Goal: Task Accomplishment & Management: Use online tool/utility

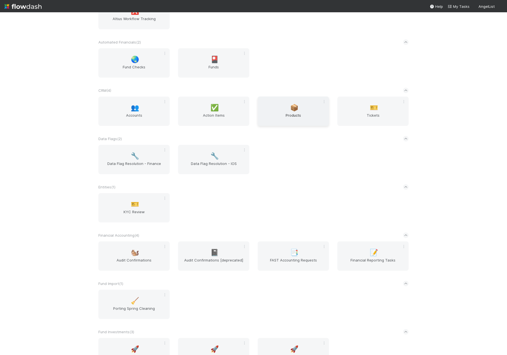
scroll to position [140, 0]
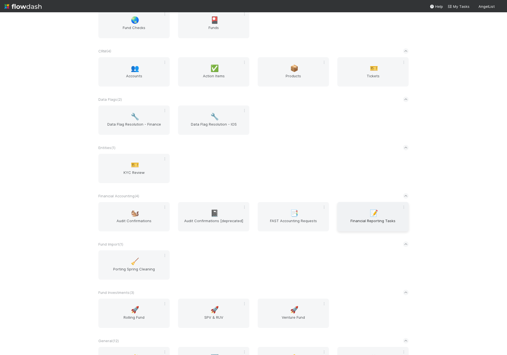
click at [363, 218] on span "Financial Reporting Tasks" at bounding box center [372, 223] width 67 height 11
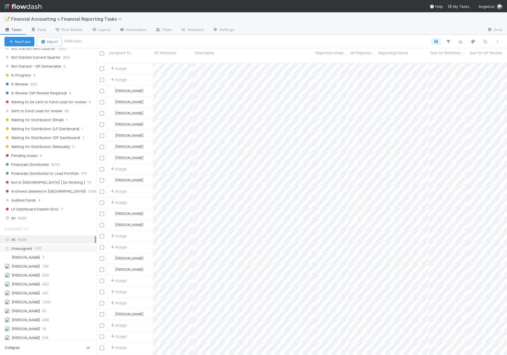
scroll to position [56, 0]
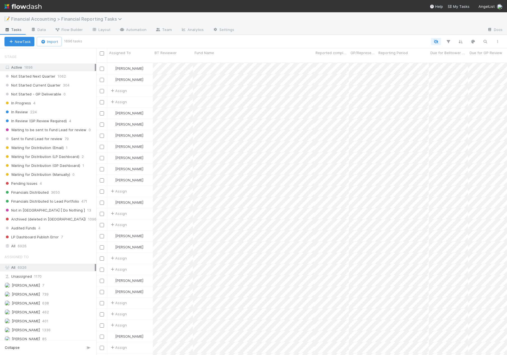
click at [61, 17] on span "Financial Accounting > Financial Reporting Tasks" at bounding box center [67, 19] width 113 height 6
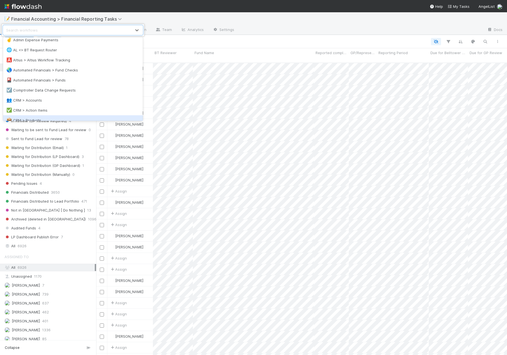
scroll to position [0, 0]
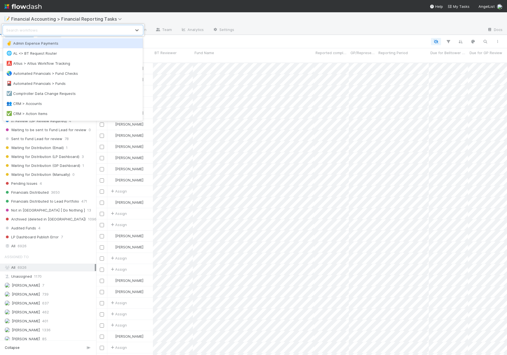
click at [31, 6] on div "option Admin Expense Payments focused, 1 of 39. 39 results available. Use Up an…" at bounding box center [253, 177] width 507 height 355
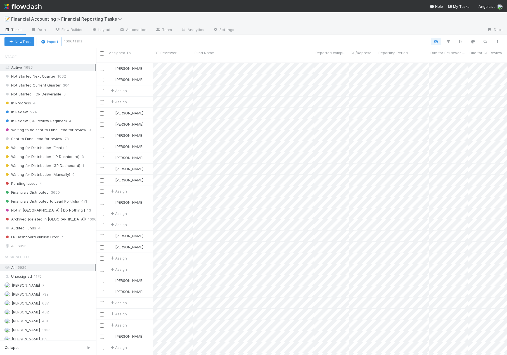
click at [31, 6] on img at bounding box center [22, 6] width 37 height 9
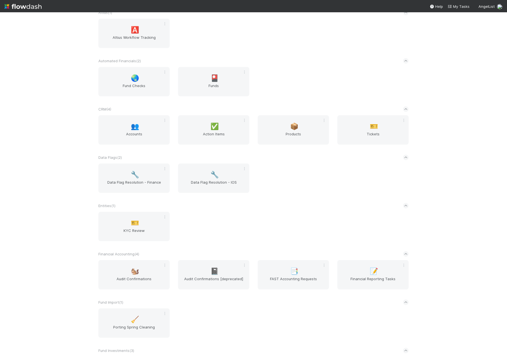
scroll to position [84, 0]
click at [127, 176] on div "🔧 Data Flag Resolution - Finance" at bounding box center [133, 175] width 71 height 29
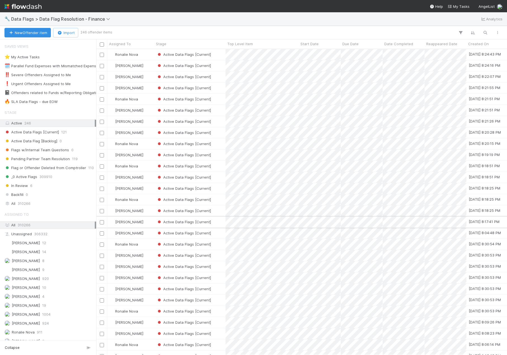
scroll to position [302, 406]
click at [82, 21] on span "Data Flags > Data Flag Resolution - Finance" at bounding box center [62, 19] width 102 height 6
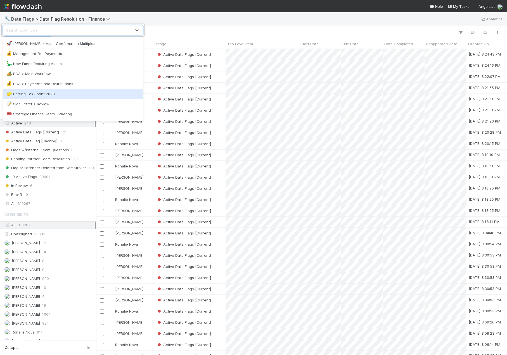
scroll to position [279, 0]
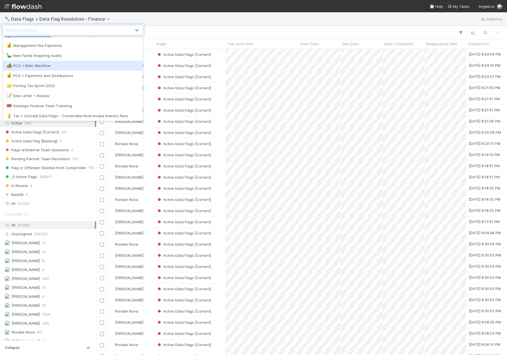
click at [65, 63] on div "🏕️ PCA > Main Workflow" at bounding box center [73, 66] width 140 height 10
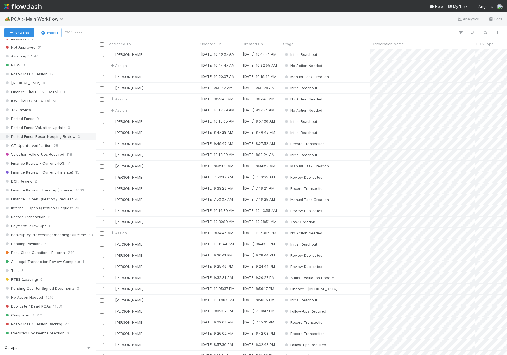
scroll to position [84, 0]
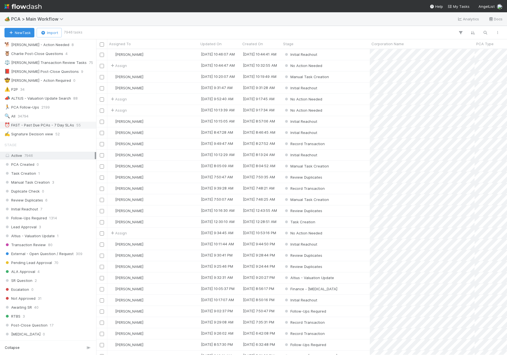
click at [56, 127] on div "⏰ FAST - Past Due PCAs - 7 Day SLAs" at bounding box center [39, 125] width 70 height 7
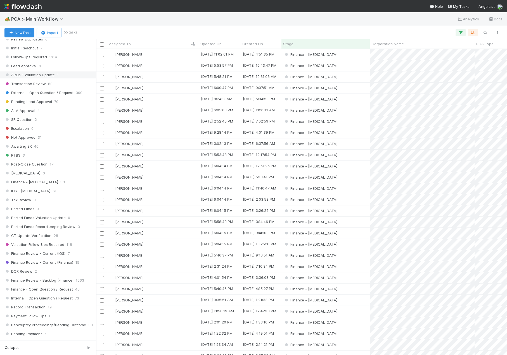
scroll to position [363, 0]
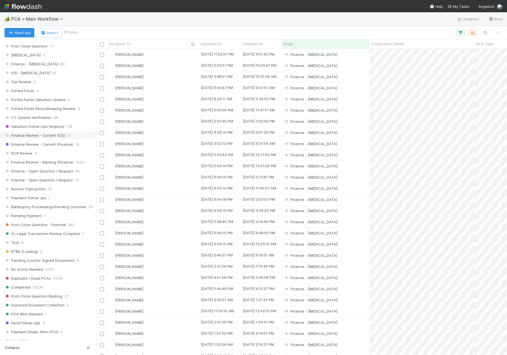
click at [51, 135] on span "Finance Review - Current (IOS)" at bounding box center [34, 135] width 61 height 7
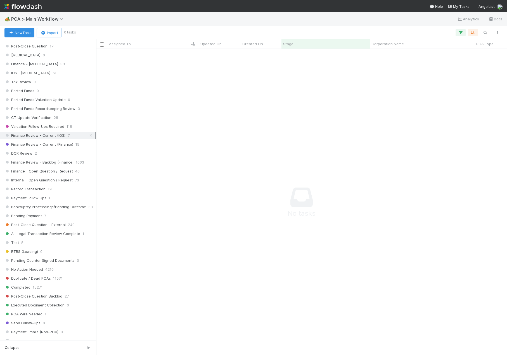
scroll to position [298, 406]
click at [51, 147] on span "Finance Review - Current (Finance)" at bounding box center [38, 144] width 69 height 7
click at [49, 133] on span "Finance Review - Current (IOS)" at bounding box center [34, 135] width 61 height 7
click at [49, 142] on span "Finance Review - Current (Finance)" at bounding box center [38, 144] width 69 height 7
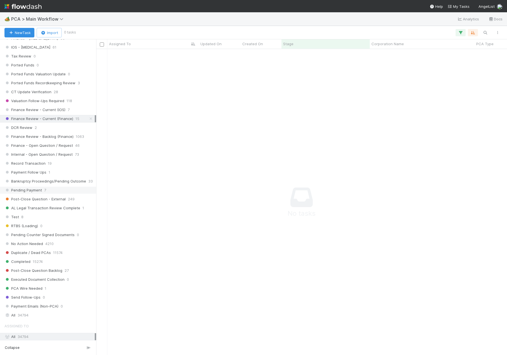
scroll to position [335, 0]
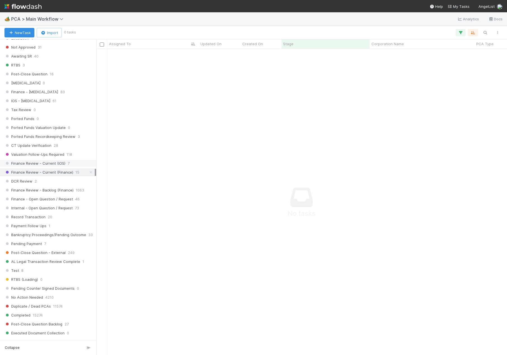
click at [68, 164] on span "7" at bounding box center [69, 163] width 2 height 7
click at [65, 173] on span "Finance Review - Current (Finance)" at bounding box center [38, 172] width 69 height 7
click at [52, 171] on span "Finance Review - Current (Finance)" at bounding box center [38, 172] width 69 height 7
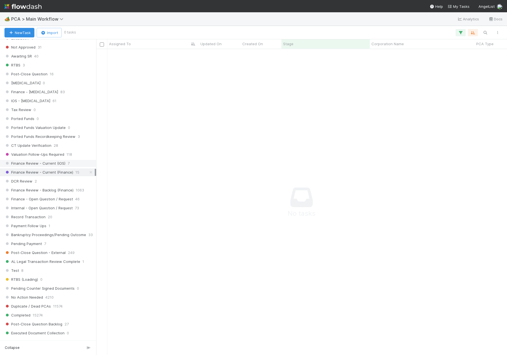
click at [61, 163] on span "Finance Review - Current (IOS)" at bounding box center [34, 163] width 61 height 7
click at [58, 172] on span "Finance Review - Current (Finance)" at bounding box center [38, 172] width 69 height 7
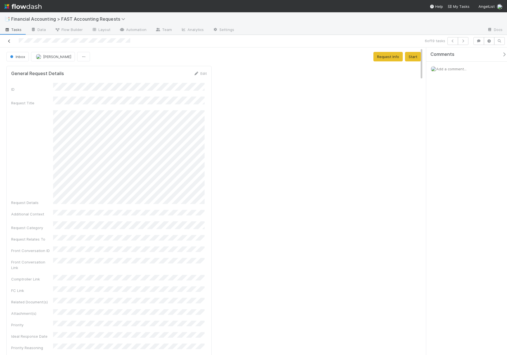
click at [10, 40] on icon at bounding box center [9, 41] width 6 height 4
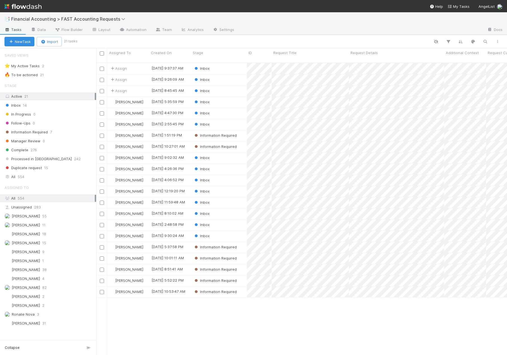
scroll to position [293, 406]
click at [380, 21] on div "📑 Financial Accounting > FAST Accounting Requests" at bounding box center [253, 18] width 507 height 13
click at [101, 16] on span "Financial Accounting > FAST Accounting Requests" at bounding box center [71, 19] width 121 height 7
click at [96, 19] on span "Financial Accounting > FAST Accounting Requests" at bounding box center [69, 19] width 117 height 6
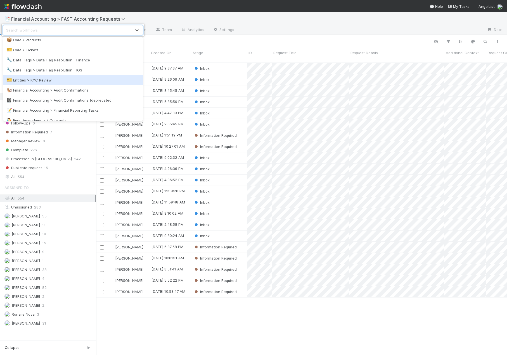
scroll to position [140, 0]
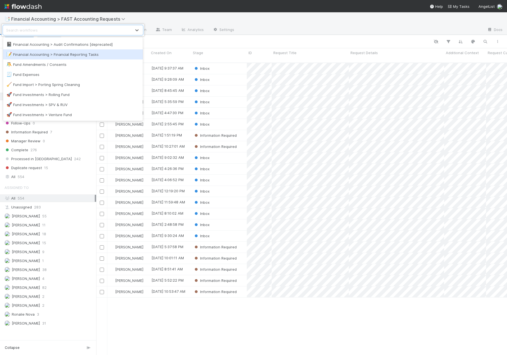
click at [92, 58] on div "📝 Financial Accounting > Financial Reporting Tasks" at bounding box center [73, 54] width 140 height 10
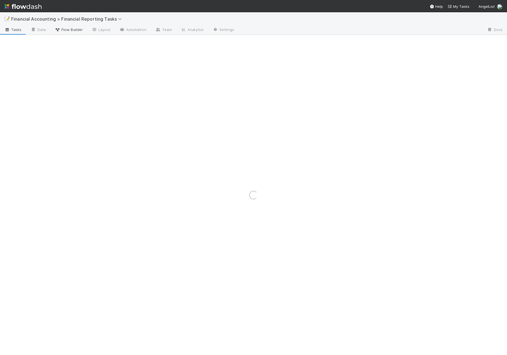
click at [73, 32] on span "Flow Builder" at bounding box center [69, 30] width 28 height 6
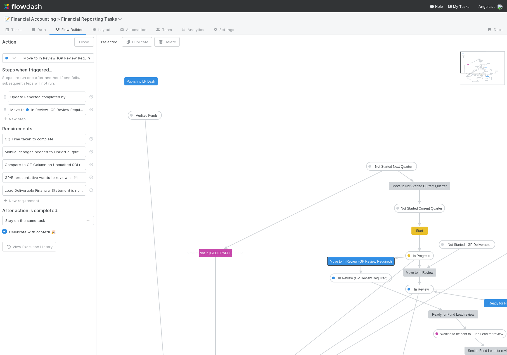
click at [369, 262] on text "Move to In Review (GP Review Required)" at bounding box center [361, 262] width 62 height 4
click at [419, 254] on text "In Progress" at bounding box center [420, 256] width 17 height 4
click at [359, 263] on text "Move to In Review (GP Review Required)" at bounding box center [361, 262] width 62 height 4
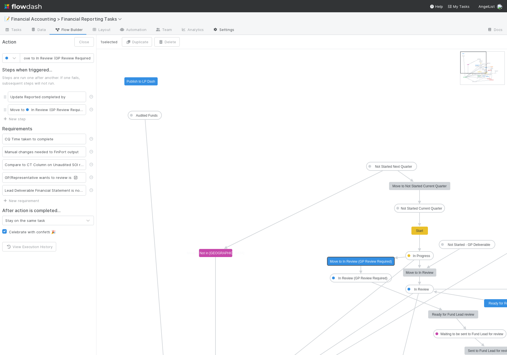
click at [217, 28] on link "Settings" at bounding box center [223, 30] width 30 height 9
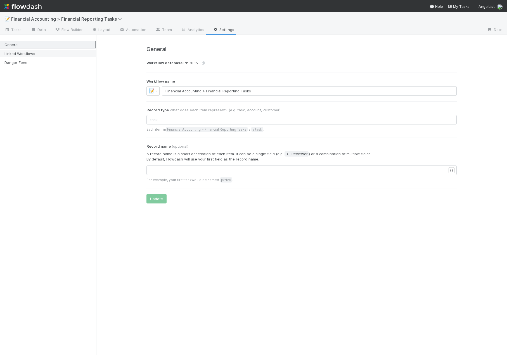
click at [50, 53] on div "Linked Workflows" at bounding box center [49, 53] width 90 height 7
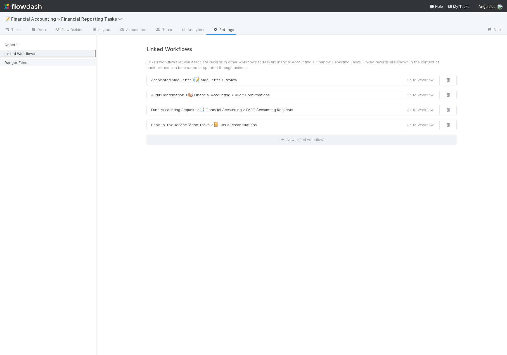
click at [35, 60] on div "Danger Zone" at bounding box center [49, 62] width 90 height 7
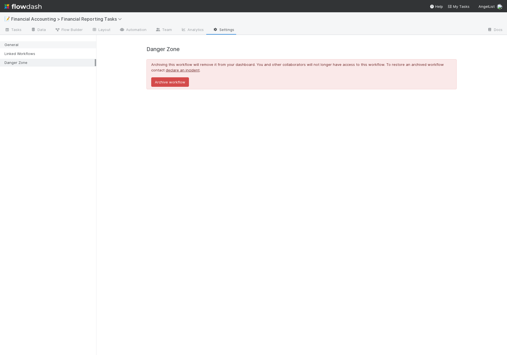
click at [36, 46] on div "General" at bounding box center [49, 44] width 90 height 7
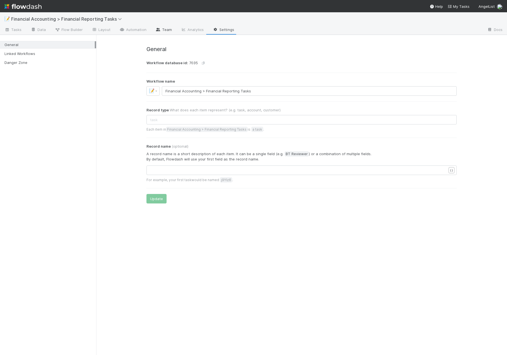
click at [161, 32] on link "Team" at bounding box center [163, 30] width 25 height 9
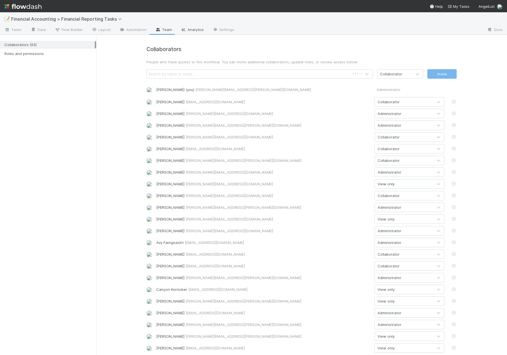
click at [192, 30] on link "Analytics" at bounding box center [192, 30] width 32 height 9
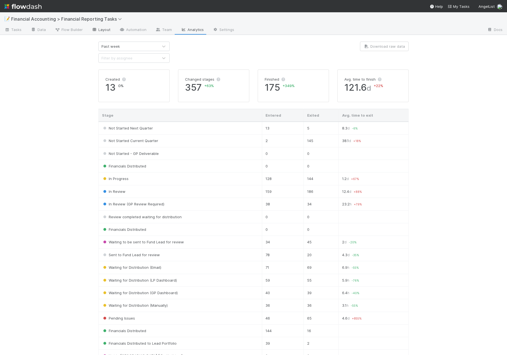
click at [102, 32] on link "Layout" at bounding box center [101, 30] width 28 height 9
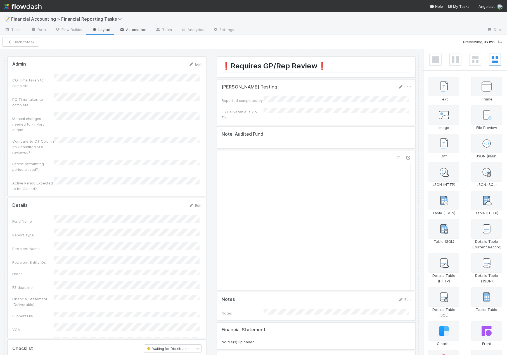
click at [115, 30] on link "Automation" at bounding box center [133, 30] width 36 height 9
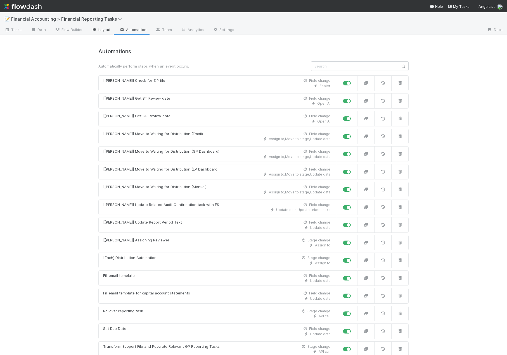
click at [105, 26] on link "Layout" at bounding box center [101, 30] width 28 height 9
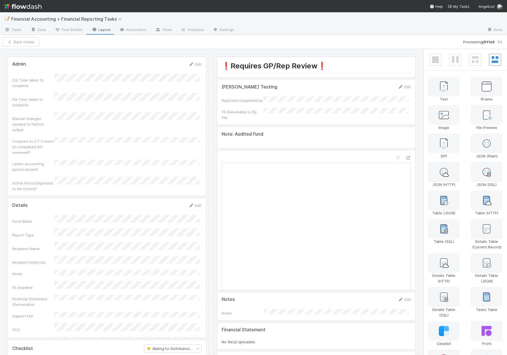
click at [72, 33] on link "Flow Builder" at bounding box center [68, 30] width 37 height 9
